Goal: Task Accomplishment & Management: Manage account settings

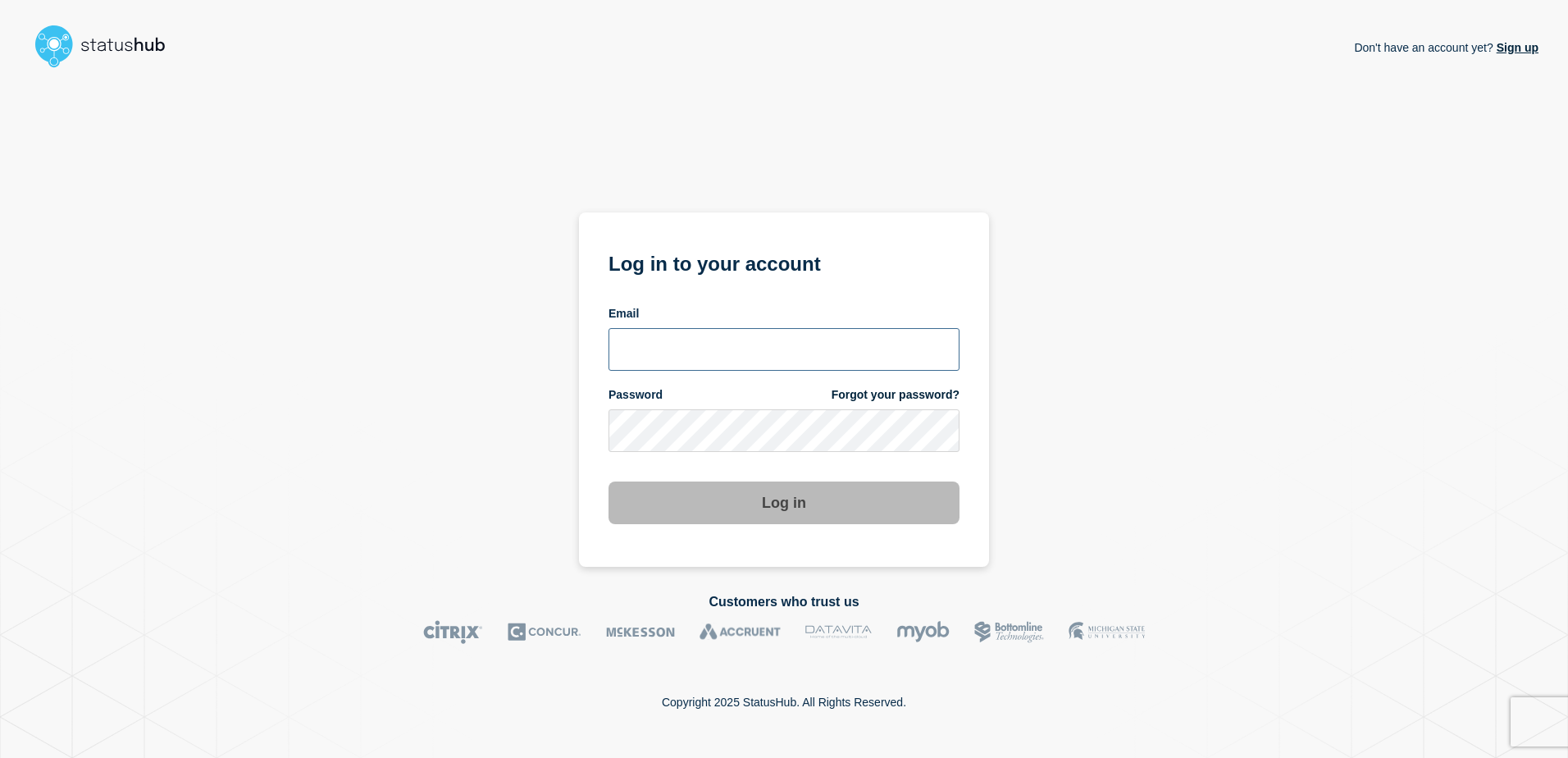
click at [787, 344] on input "email input" at bounding box center [784, 350] width 351 height 43
type input "[PERSON_NAME][EMAIL_ADDRESS][DOMAIN_NAME]"
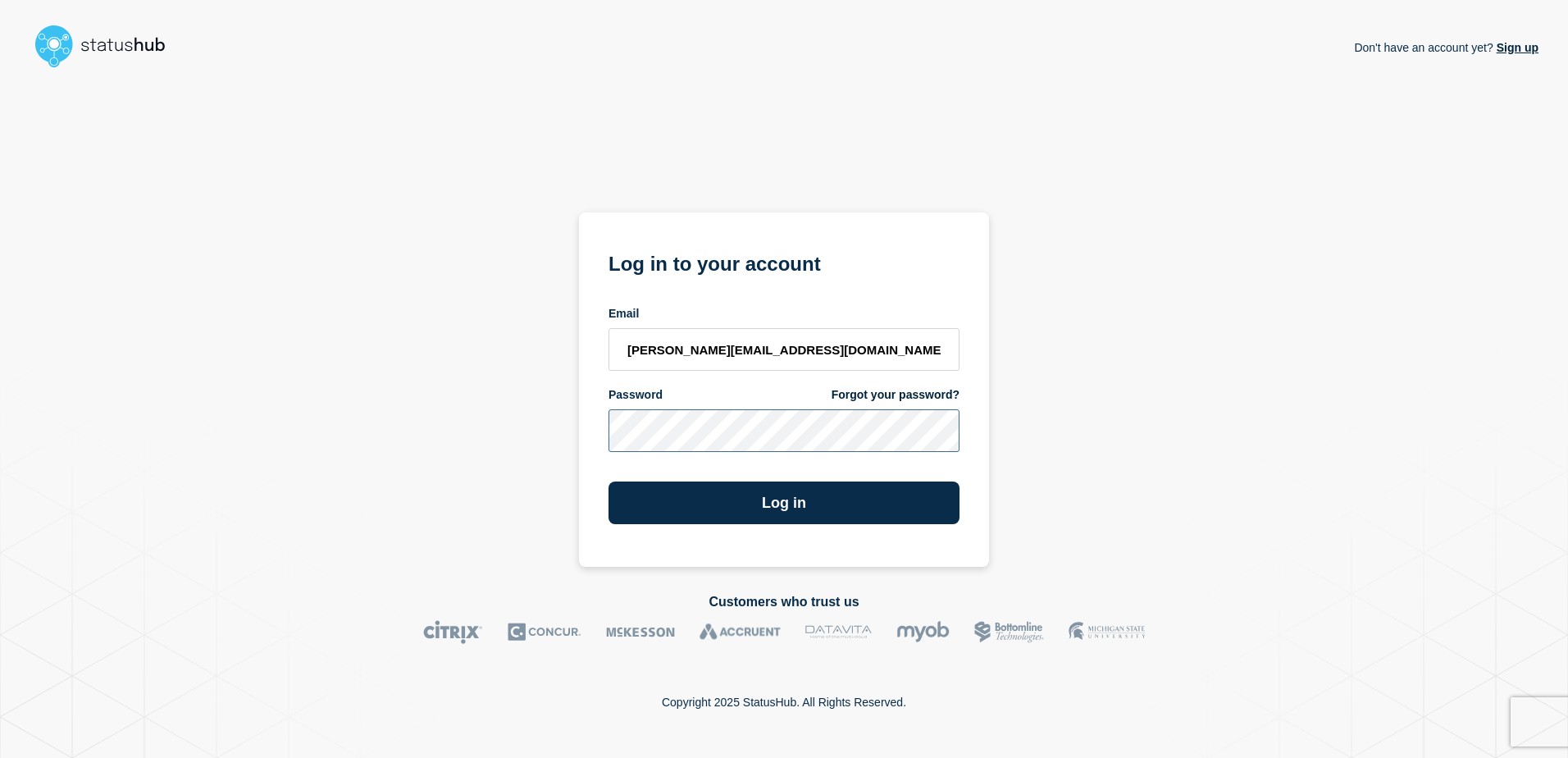
click at [608, 481] on button "Log in" at bounding box center [784, 503] width 351 height 43
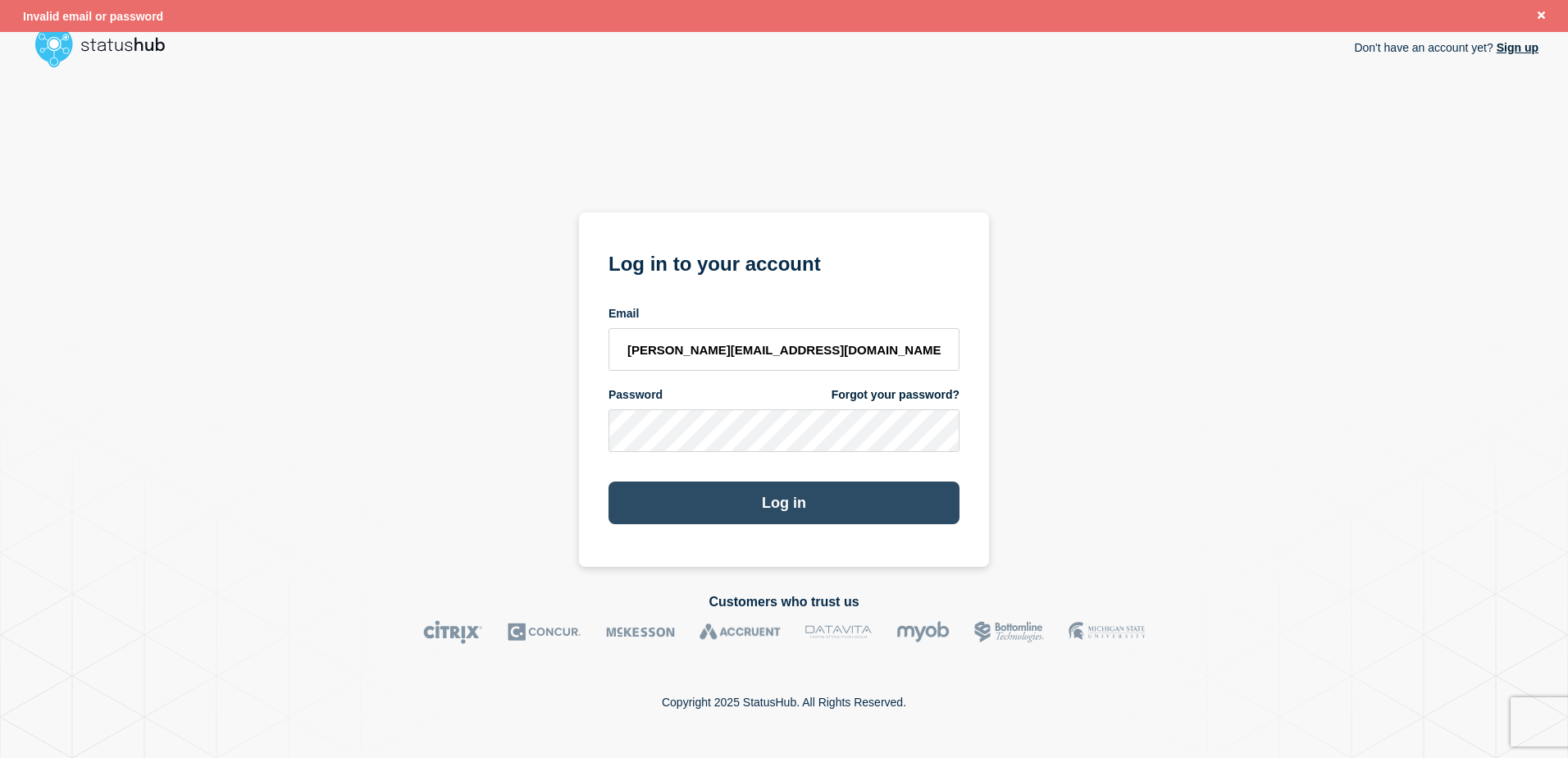
click at [799, 499] on button "Log in" at bounding box center [784, 503] width 351 height 43
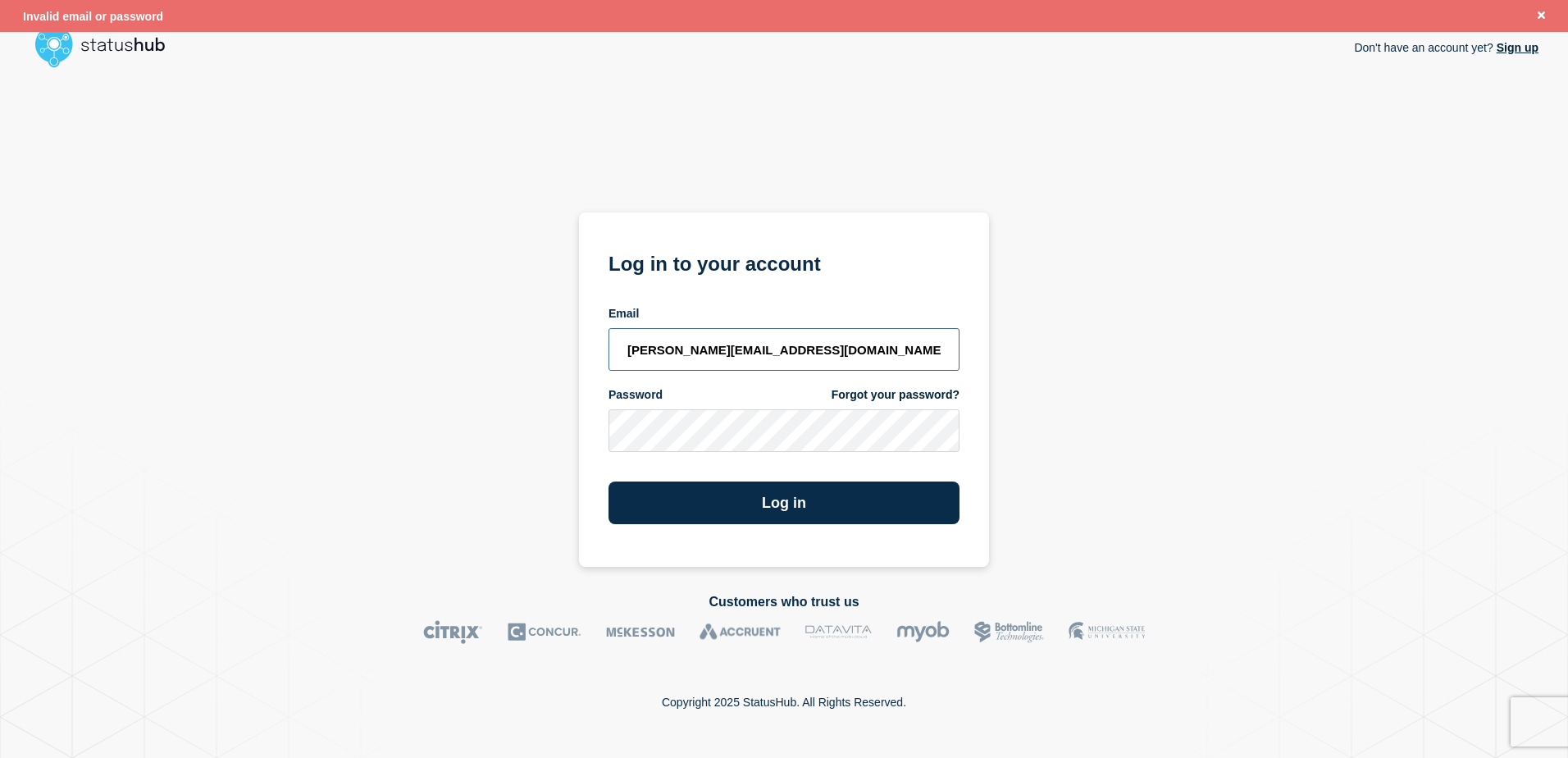
click at [784, 352] on input "viku@stibosystems.com" at bounding box center [784, 350] width 351 height 43
click at [1181, 316] on div "Don't have an account yet? Sign up Log in to your account Email viku@stibosyste…" at bounding box center [784, 321] width 1509 height 492
click at [608, 481] on button "Log in" at bounding box center [784, 503] width 351 height 43
click at [884, 397] on link "Forgot your password?" at bounding box center [895, 395] width 128 height 16
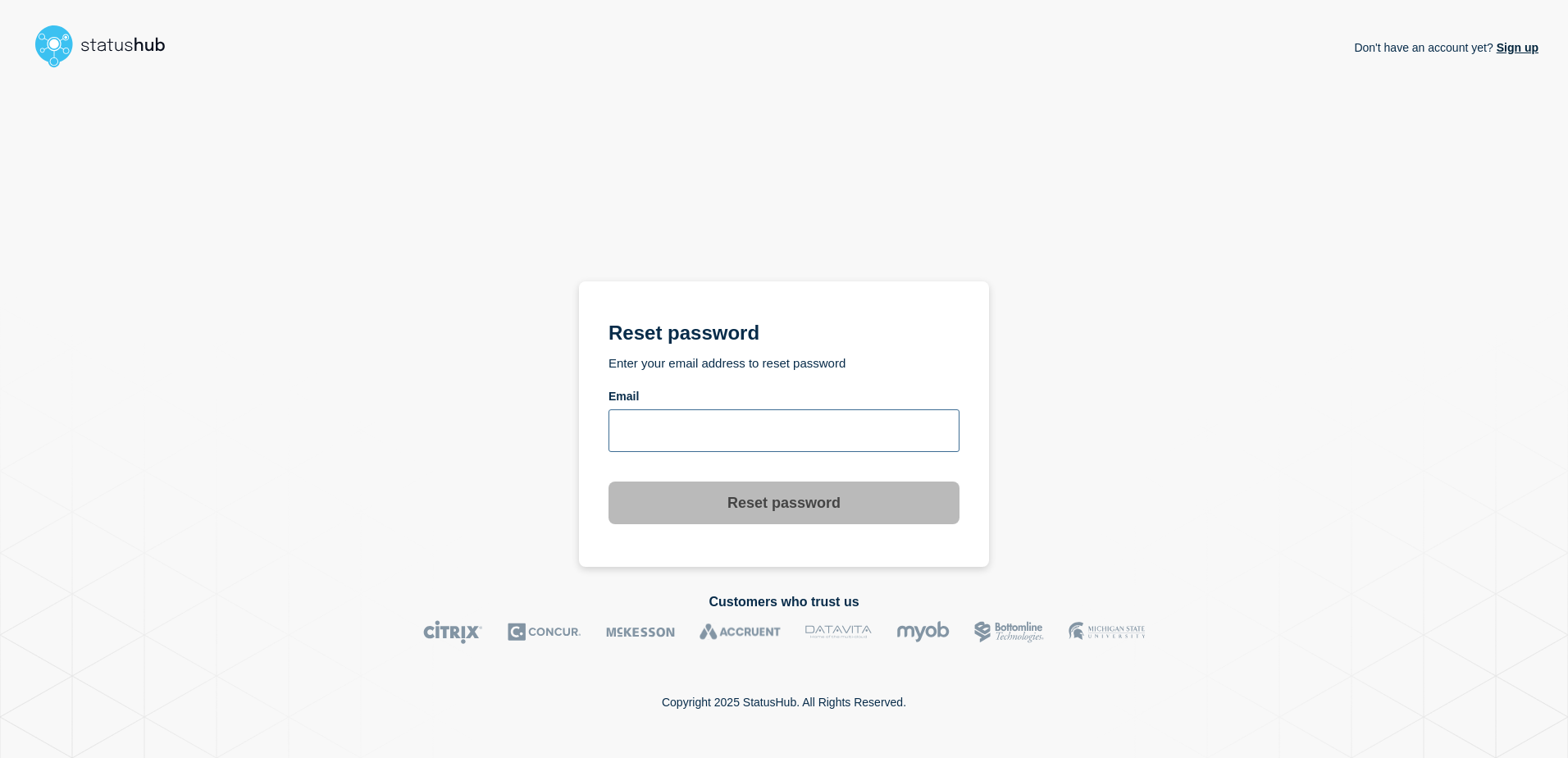
click at [803, 435] on input "email input" at bounding box center [784, 431] width 351 height 43
type input "viku@stibosystems.com"
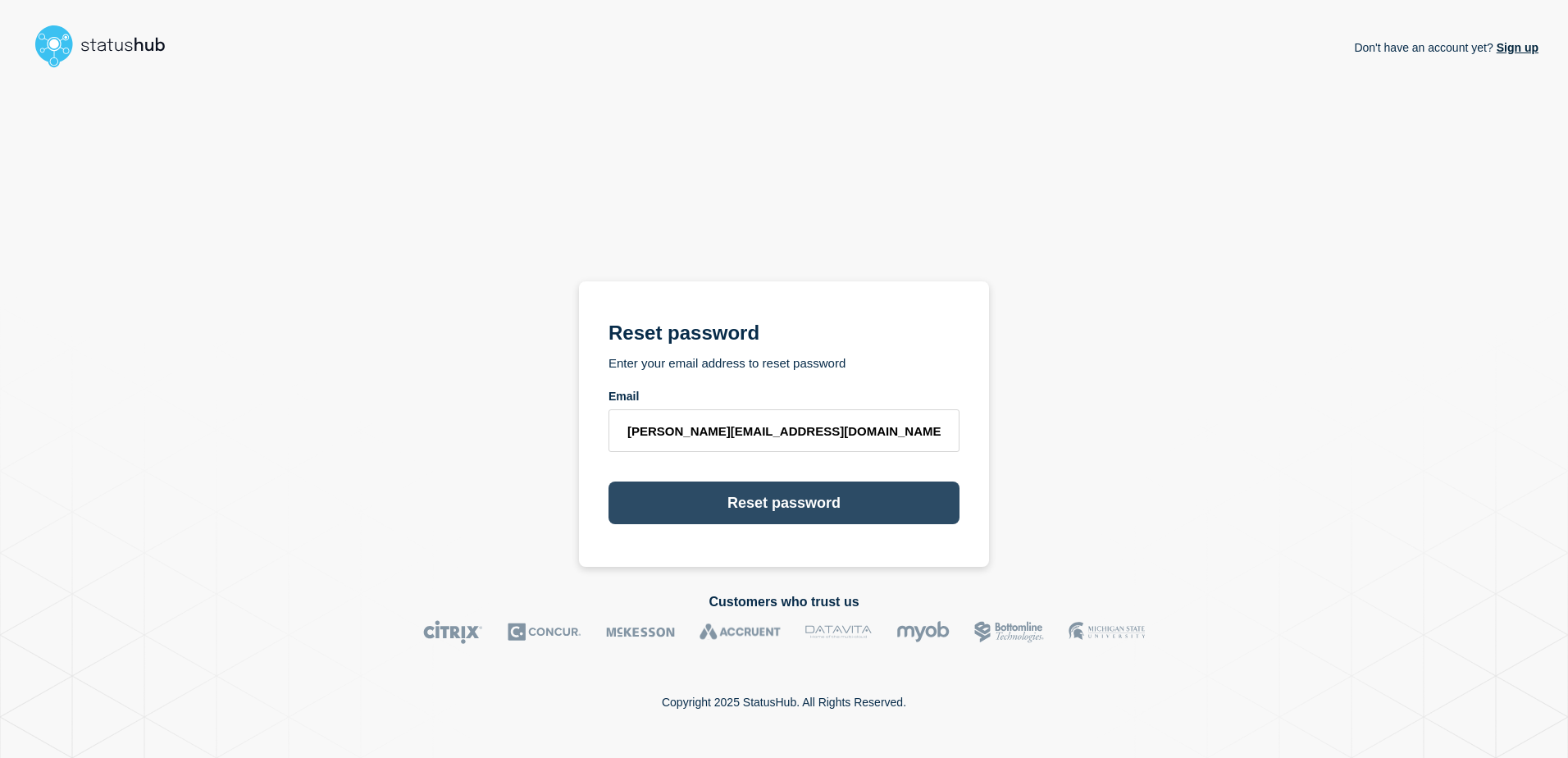
click at [767, 495] on button "Reset password" at bounding box center [784, 503] width 351 height 43
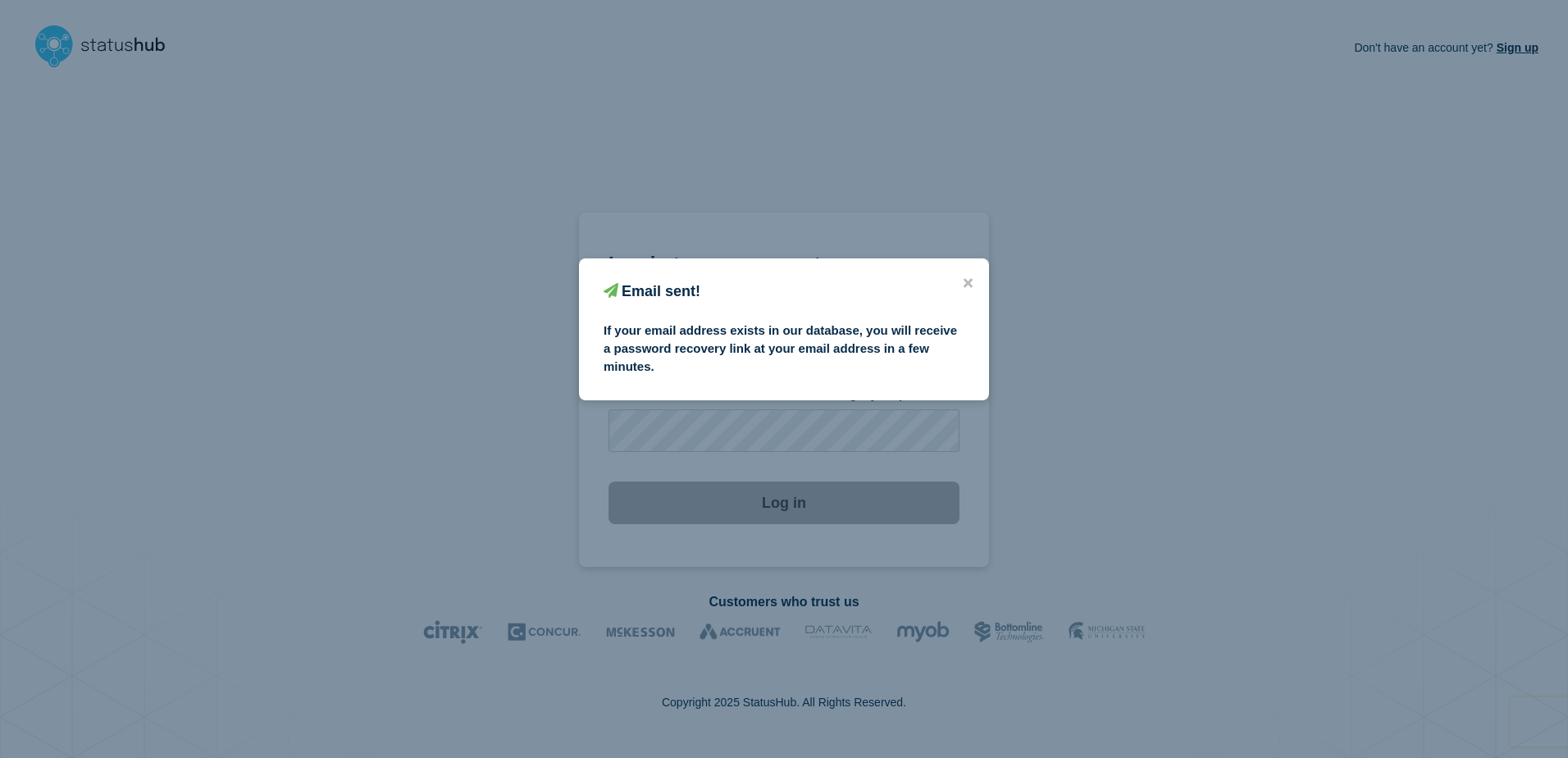
click at [976, 281] on div "Email sent! If your email address exists in our database, you will receive a pa…" at bounding box center [783, 329] width 410 height 142
click at [970, 277] on icon "close button" at bounding box center [968, 283] width 9 height 13
